Goal: Navigation & Orientation: Find specific page/section

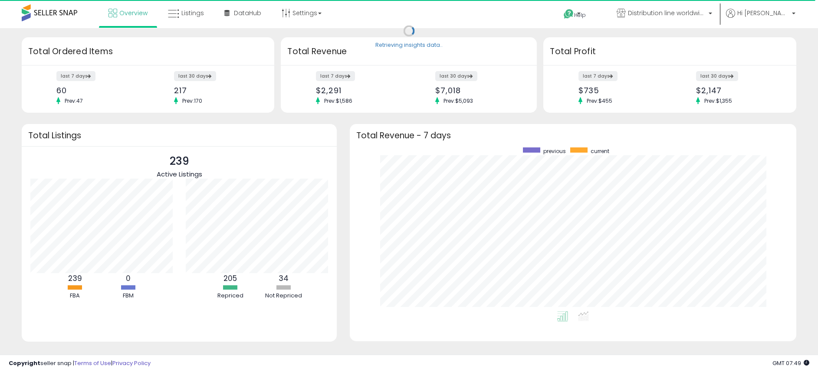
scroll to position [164, 429]
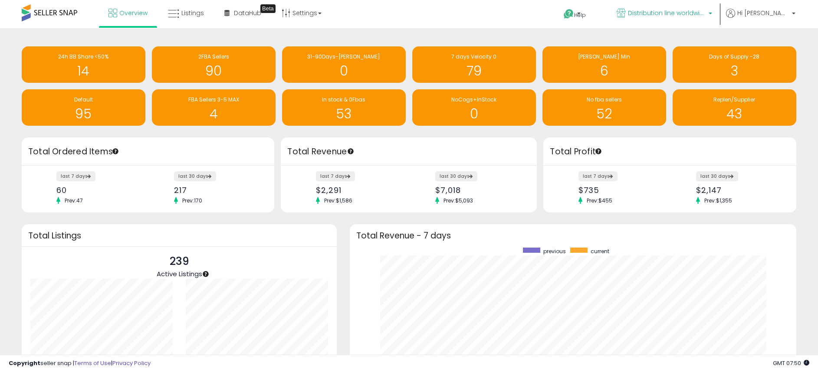
click at [663, 9] on span "Distribution line worldwide ([GEOGRAPHIC_DATA])" at bounding box center [667, 13] width 78 height 9
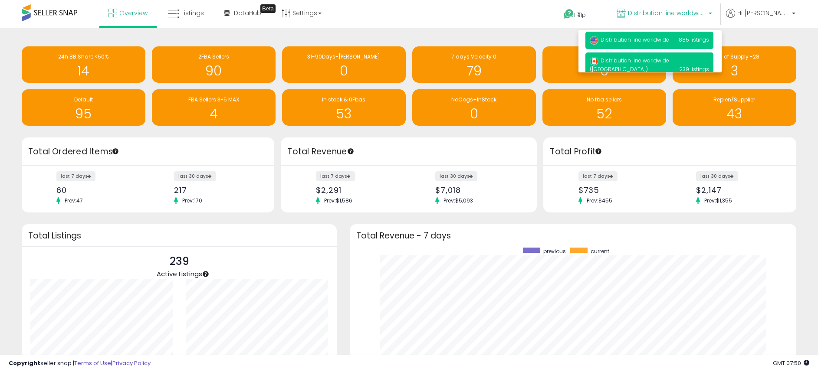
click at [669, 42] on span "Distribution line worldwide" at bounding box center [629, 39] width 79 height 7
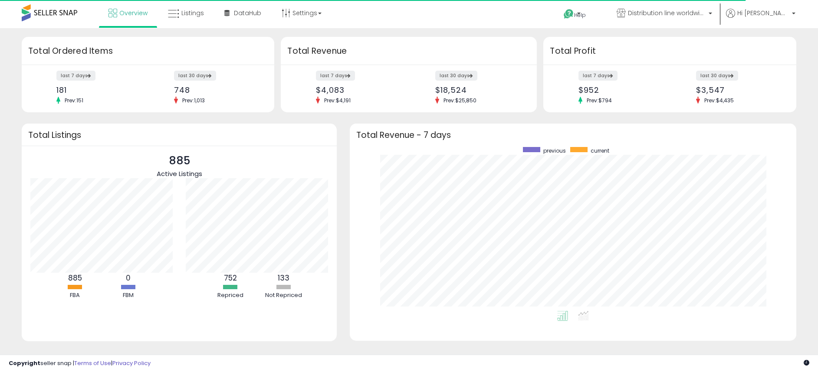
scroll to position [433656, 433391]
